Goal: Navigation & Orientation: Find specific page/section

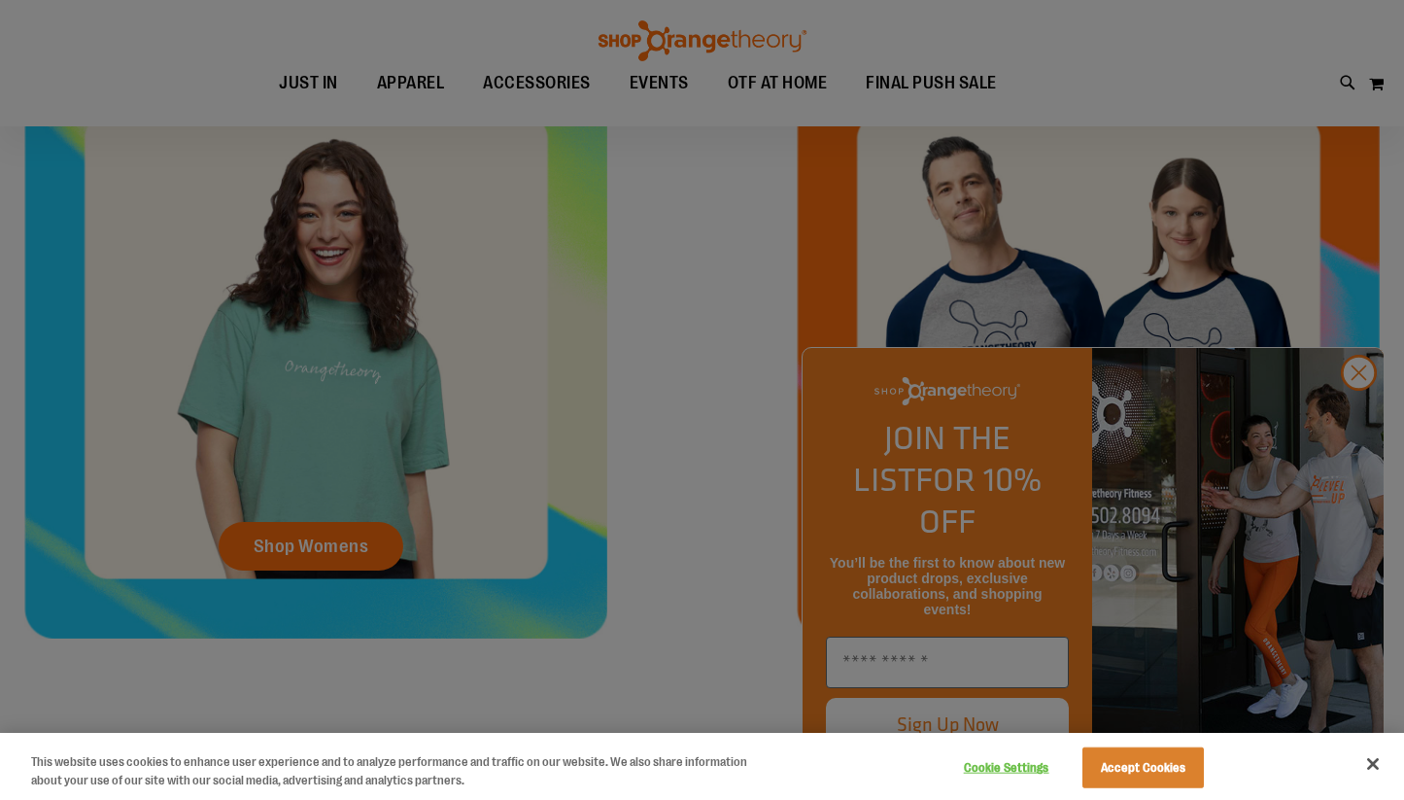
scroll to position [678, 0]
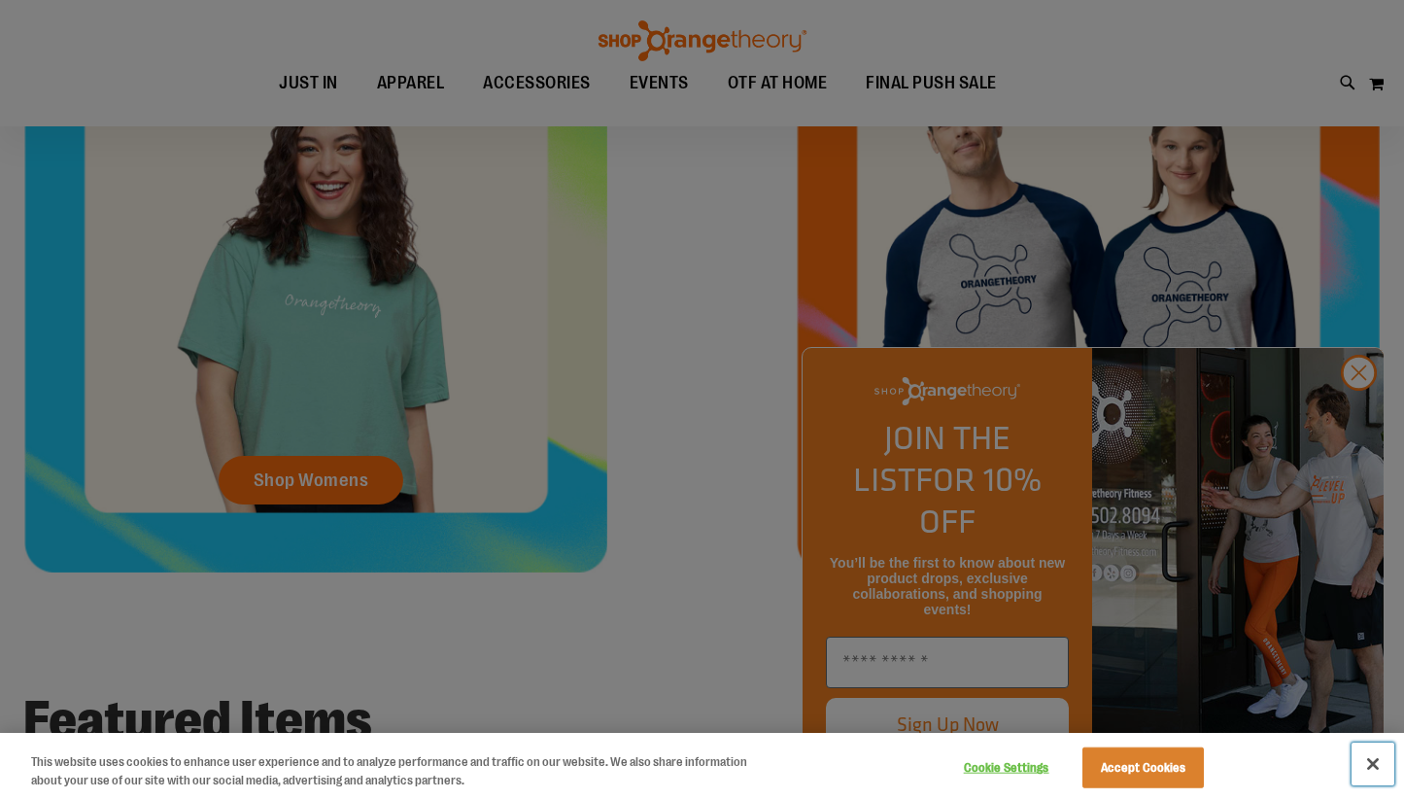
click at [1370, 753] on button "Close" at bounding box center [1373, 763] width 43 height 43
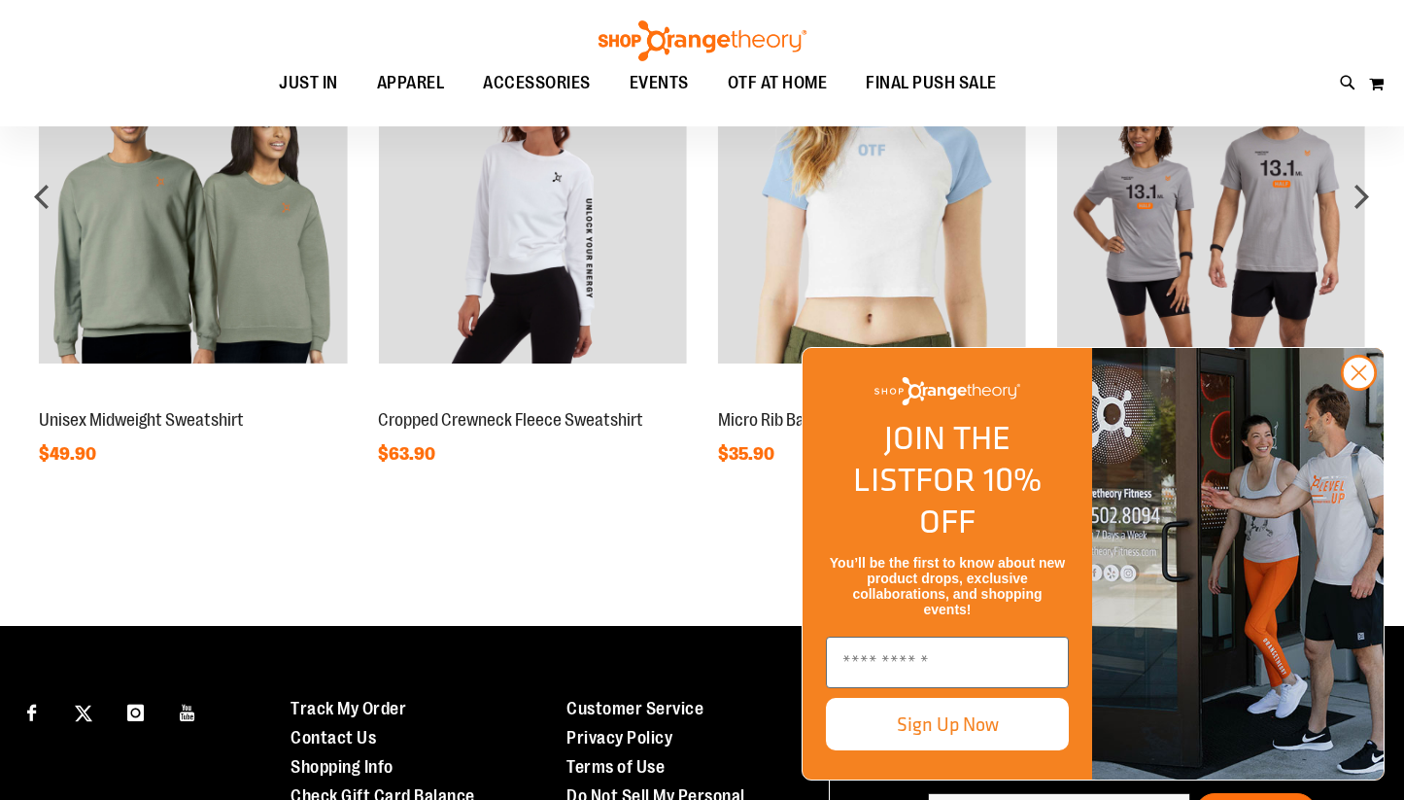
scroll to position [1451, 0]
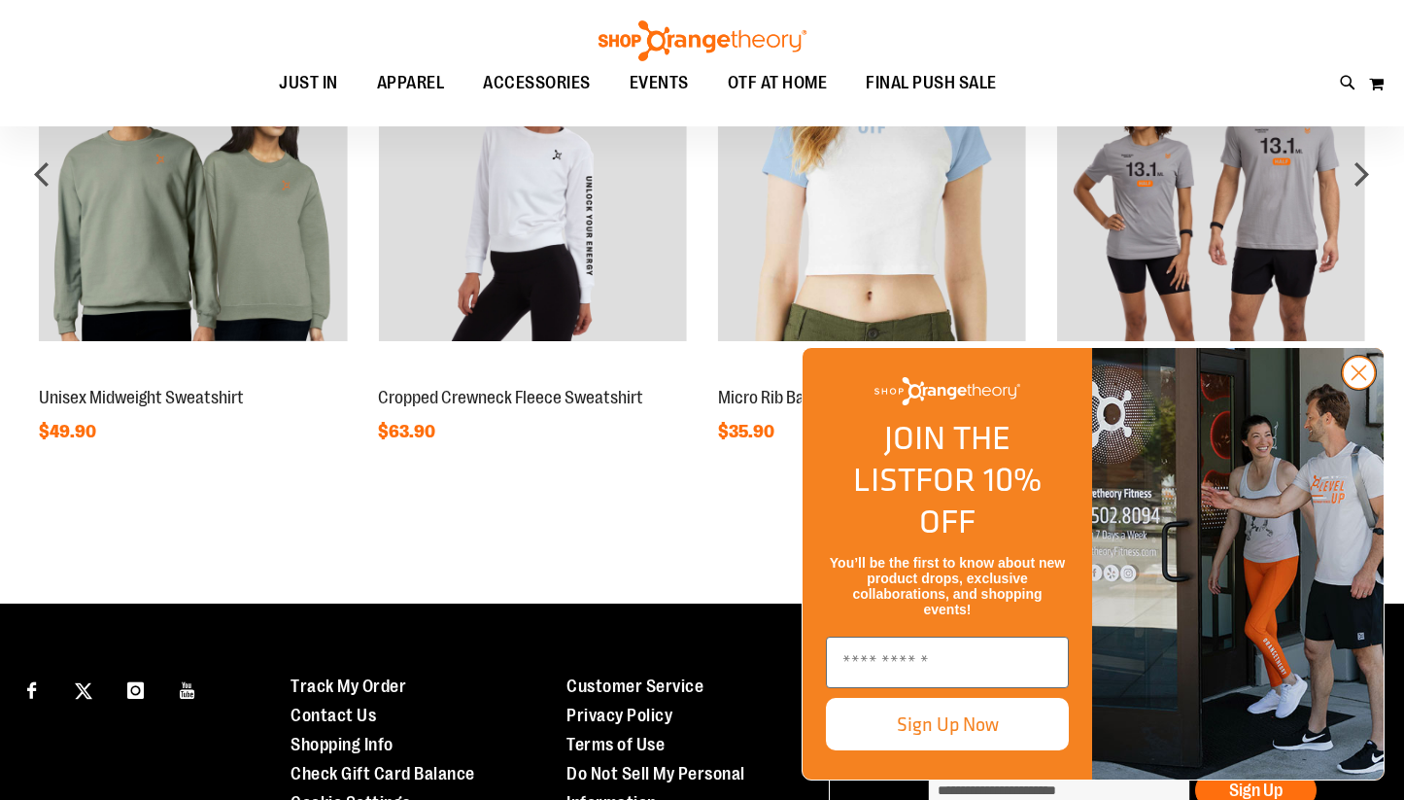
click at [1361, 389] on circle "Close dialog" at bounding box center [1359, 373] width 32 height 32
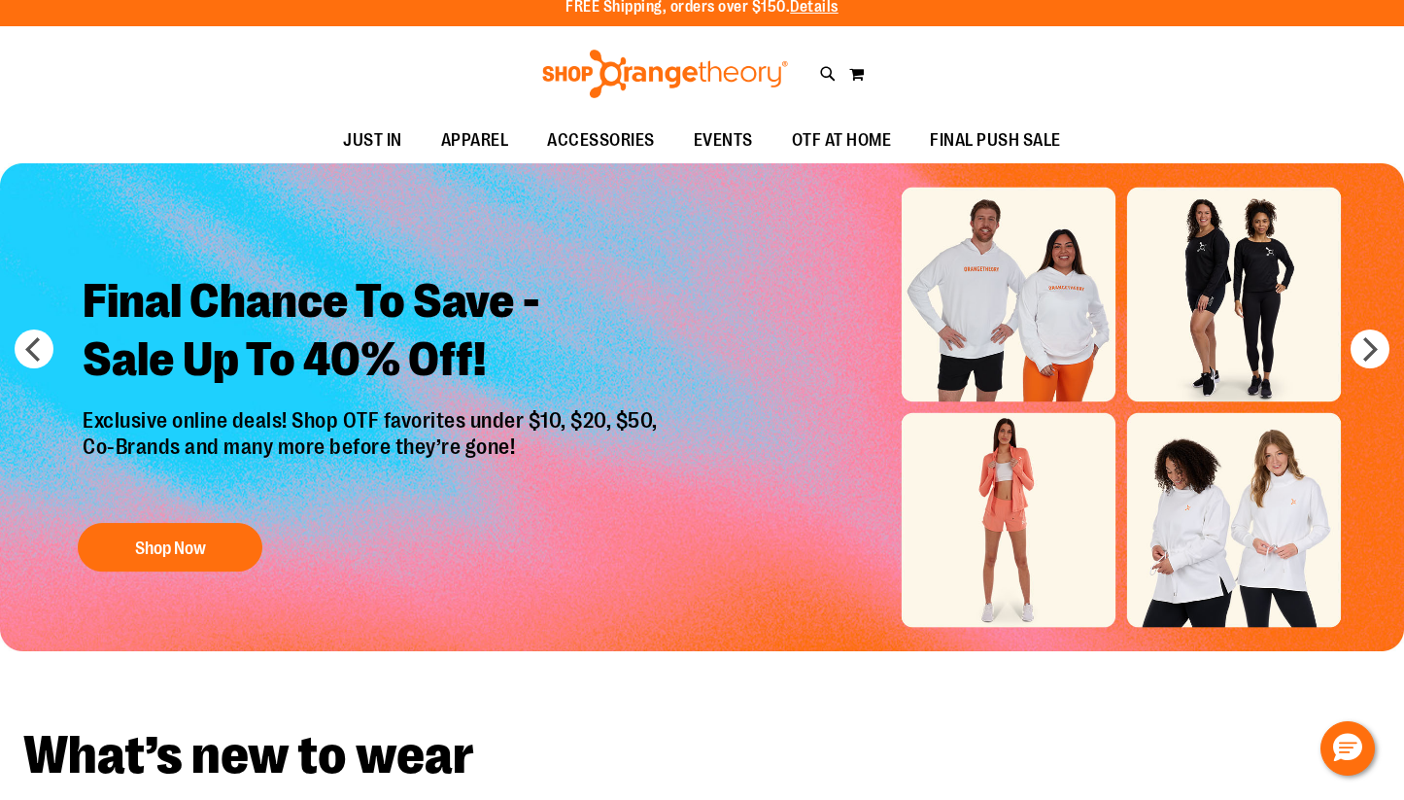
scroll to position [0, 0]
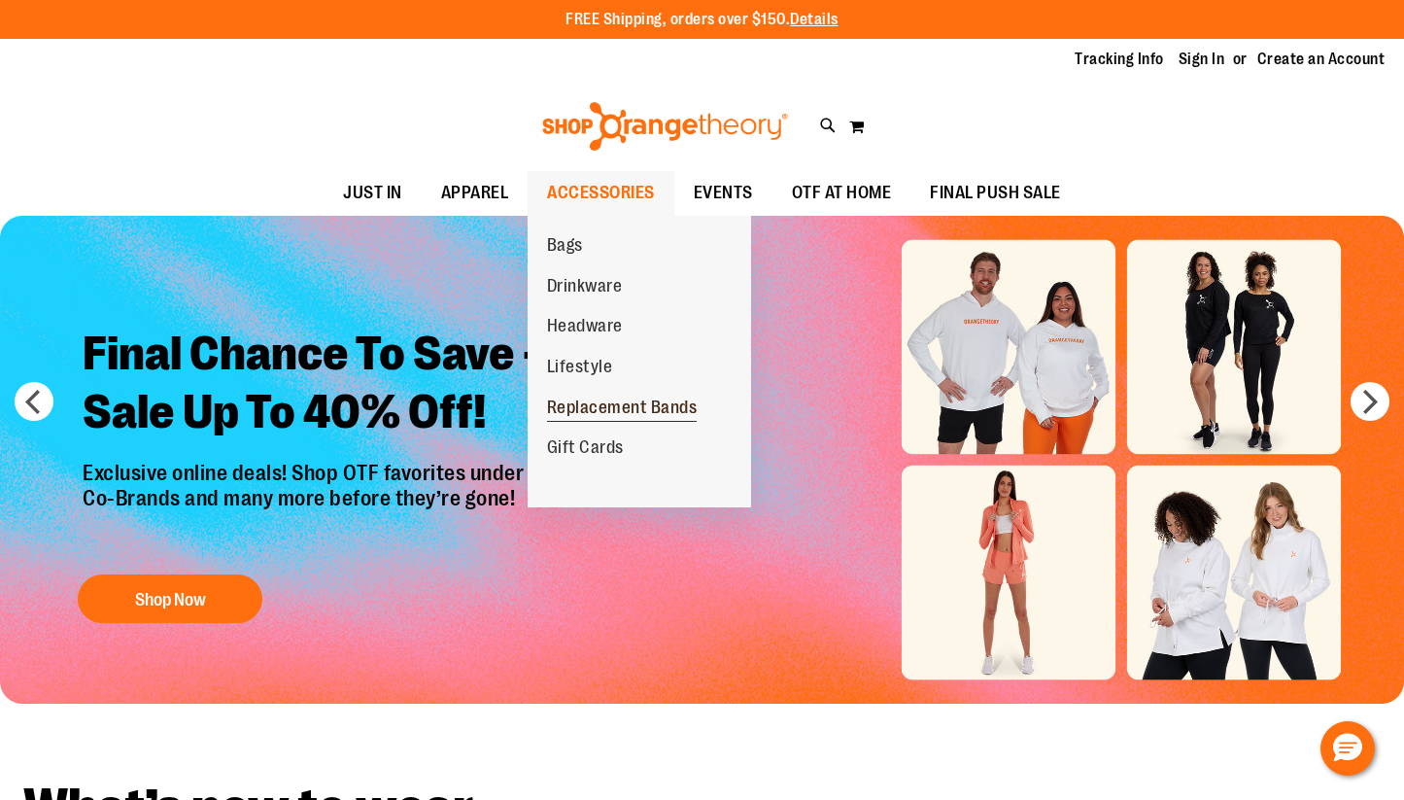
click at [678, 407] on span "Replacement Bands" at bounding box center [622, 409] width 151 height 24
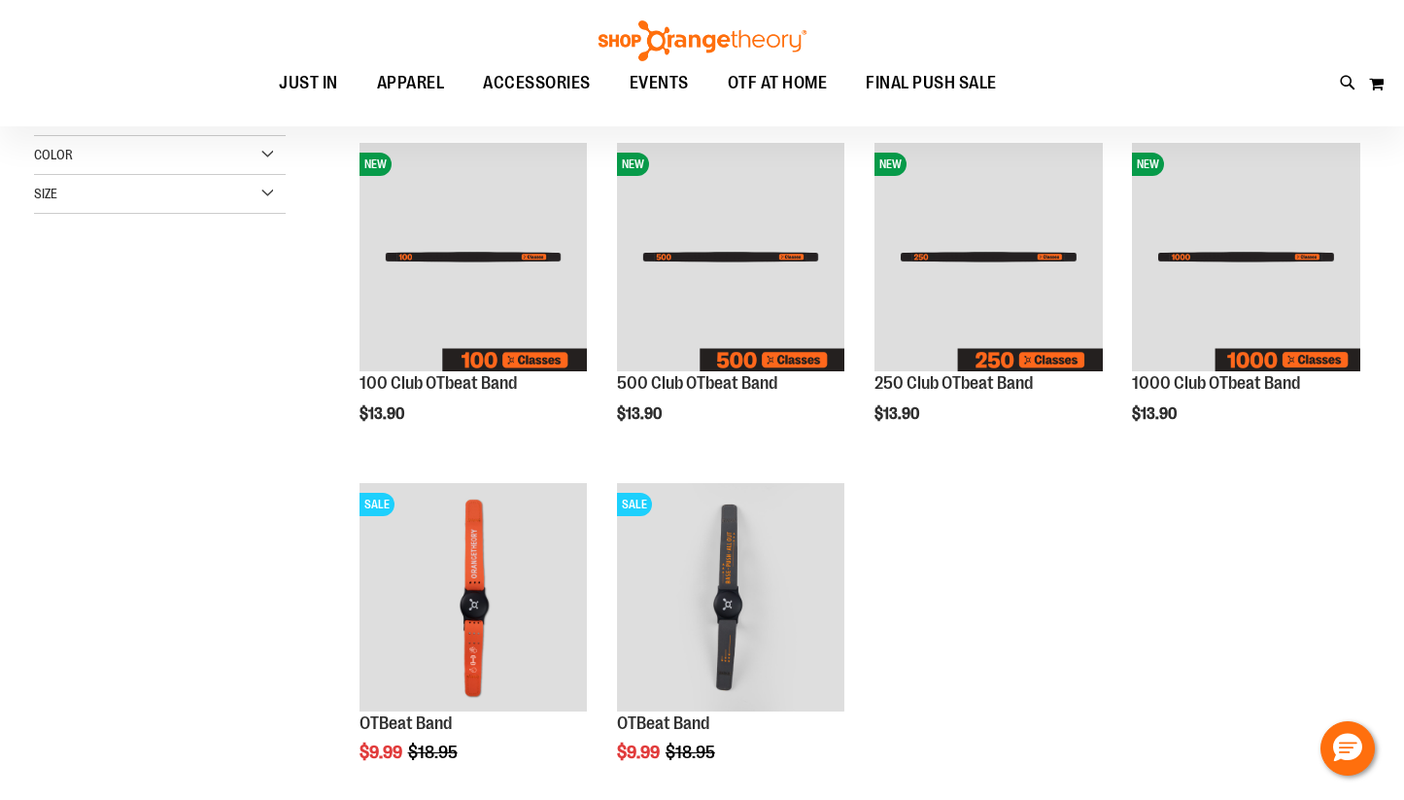
scroll to position [25, 0]
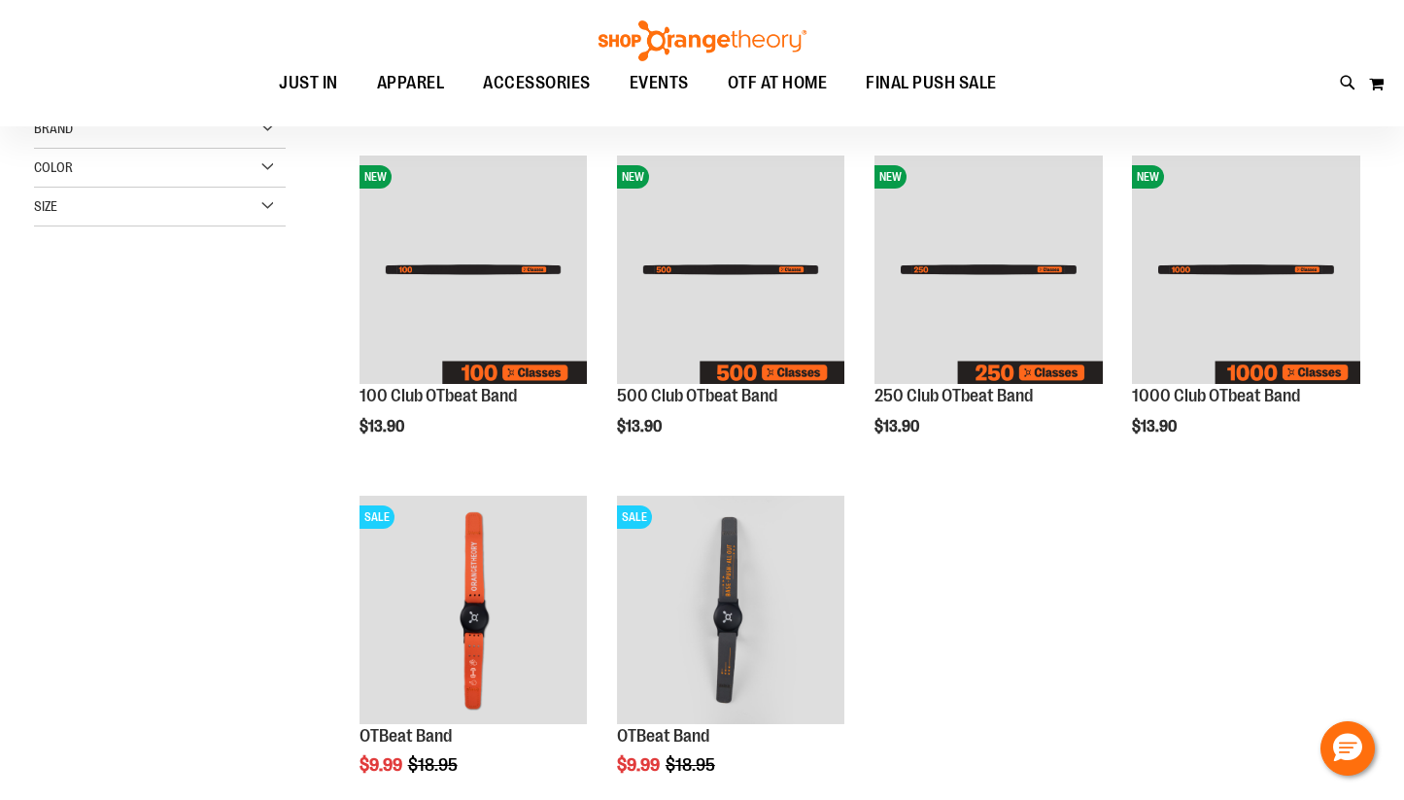
click at [251, 508] on div "**********" at bounding box center [702, 504] width 1336 height 876
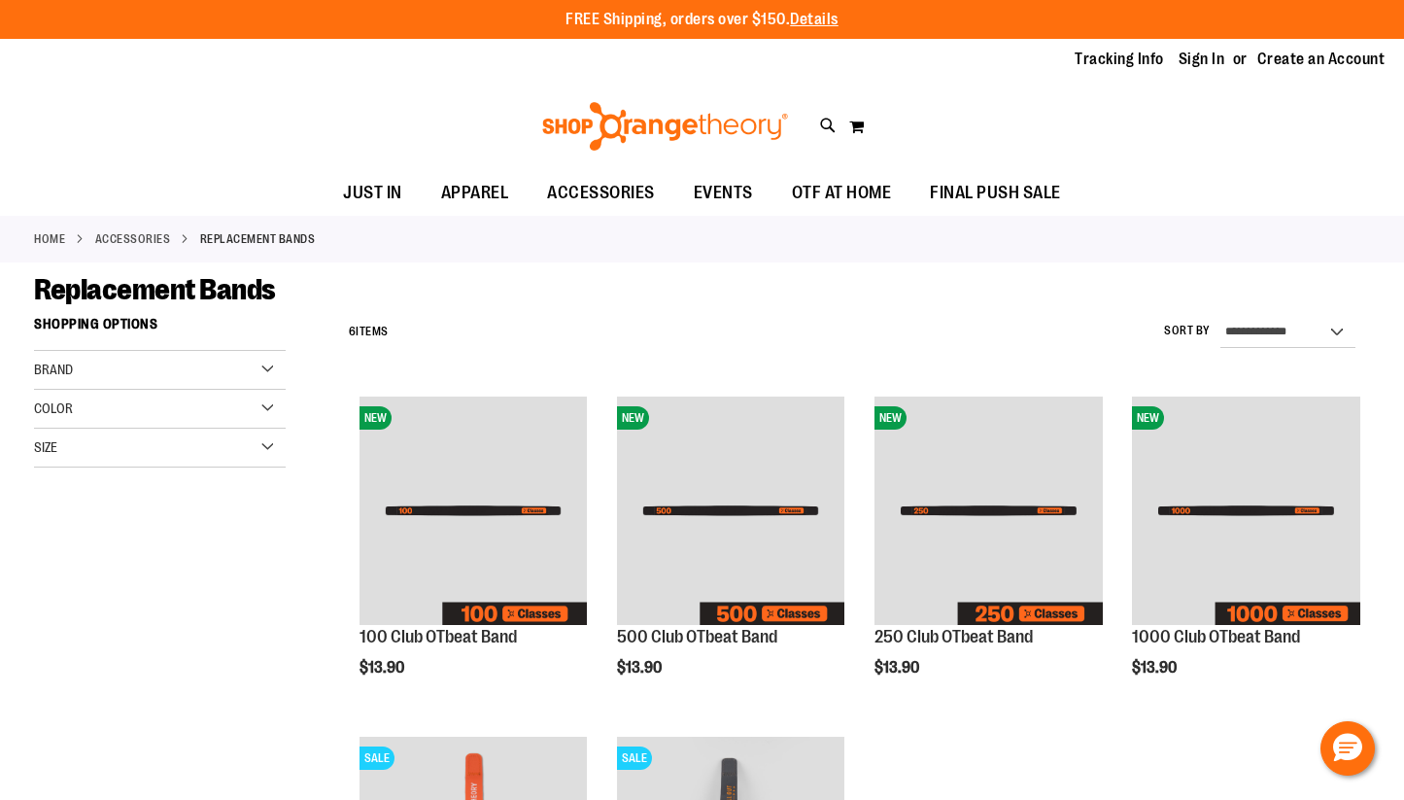
click at [637, 123] on img at bounding box center [665, 126] width 252 height 49
